Goal: Information Seeking & Learning: Learn about a topic

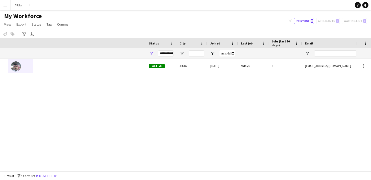
scroll to position [0, 199]
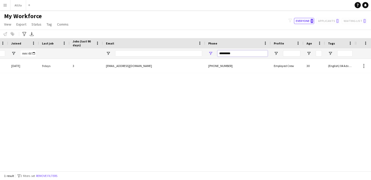
click at [239, 53] on input "*********" at bounding box center [243, 53] width 50 height 6
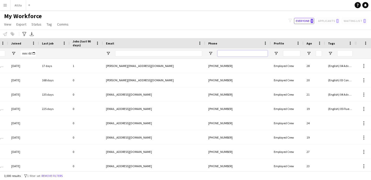
scroll to position [0, 0]
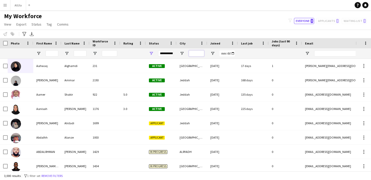
click at [199, 53] on input "City Filter Input" at bounding box center [196, 53] width 15 height 6
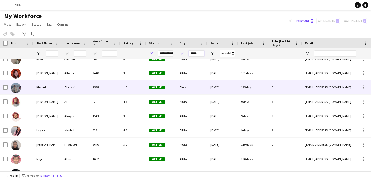
type input "*****"
click at [18, 89] on img at bounding box center [16, 88] width 10 height 10
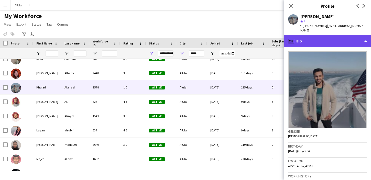
click at [314, 37] on div "profile Bio" at bounding box center [327, 41] width 87 height 12
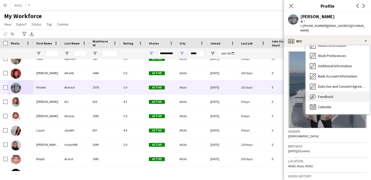
click at [323, 94] on span "Feedback" at bounding box center [325, 96] width 15 height 5
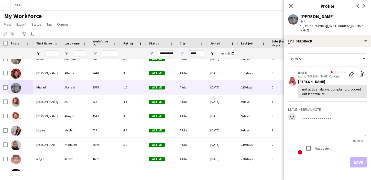
click at [292, 8] on app-icon "Close pop-in" at bounding box center [291, 5] width 7 height 7
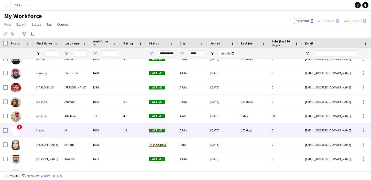
click at [64, 128] on div "M" at bounding box center [75, 130] width 28 height 14
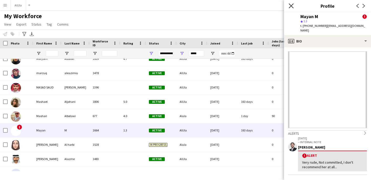
click at [290, 5] on icon "Close pop-in" at bounding box center [291, 5] width 5 height 5
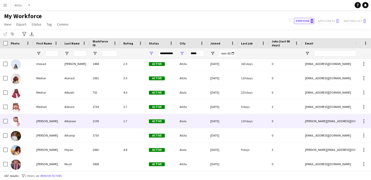
click at [120, 125] on div "1.7" at bounding box center [133, 121] width 26 height 14
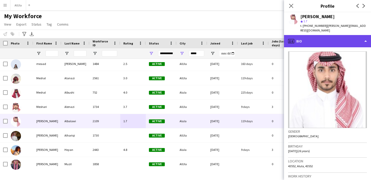
click at [335, 45] on div "profile Bio" at bounding box center [327, 41] width 87 height 12
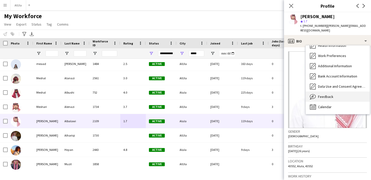
click at [322, 96] on span "Feedback" at bounding box center [325, 96] width 15 height 5
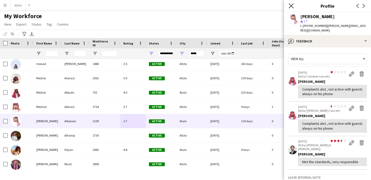
click at [289, 6] on icon "Close pop-in" at bounding box center [291, 5] width 5 height 5
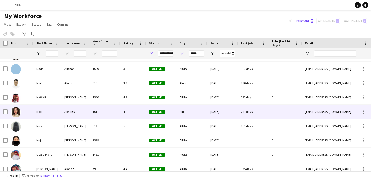
click at [117, 114] on div "1611" at bounding box center [105, 112] width 31 height 14
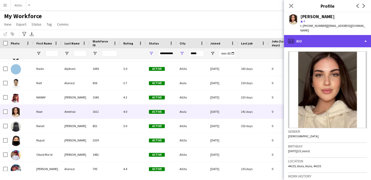
click at [314, 38] on div "profile Bio" at bounding box center [327, 41] width 87 height 12
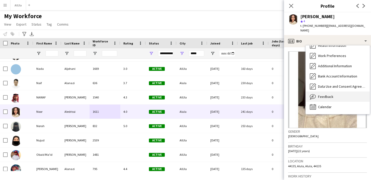
click at [324, 92] on div "Feedback Feedback" at bounding box center [338, 97] width 64 height 10
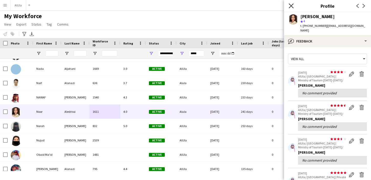
click at [292, 8] on icon "Close pop-in" at bounding box center [291, 5] width 5 height 5
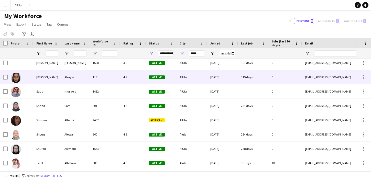
click at [53, 79] on div "[PERSON_NAME]" at bounding box center [47, 77] width 28 height 14
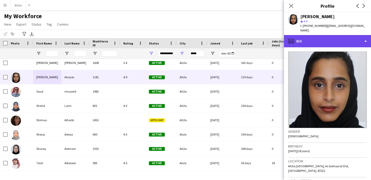
click at [333, 36] on div "profile Bio" at bounding box center [327, 41] width 87 height 12
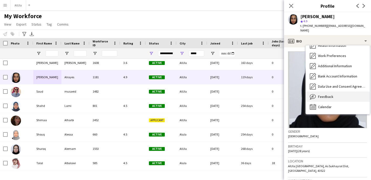
click at [323, 94] on span "Feedback" at bounding box center [325, 96] width 15 height 5
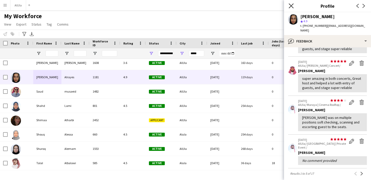
click at [290, 7] on icon at bounding box center [291, 5] width 5 height 5
